Goal: Navigation & Orientation: Find specific page/section

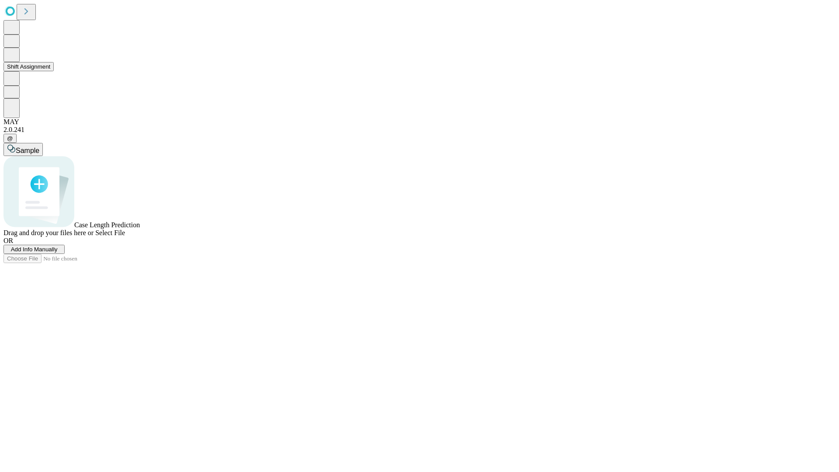
click at [54, 71] on button "Shift Assignment" at bounding box center [28, 66] width 50 height 9
